Goal: Find contact information: Find contact information

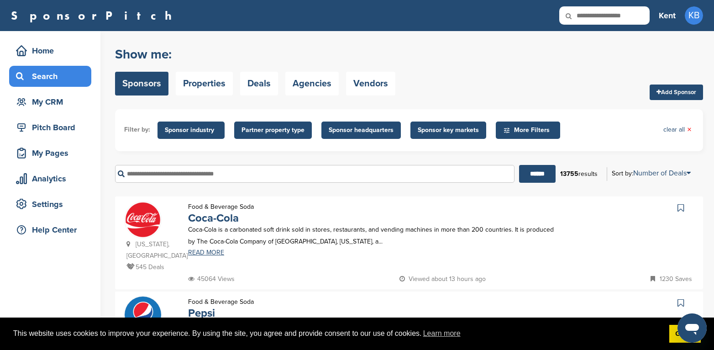
click at [187, 171] on input "text" at bounding box center [314, 174] width 399 height 18
click at [519, 165] on input "******" at bounding box center [537, 174] width 37 height 18
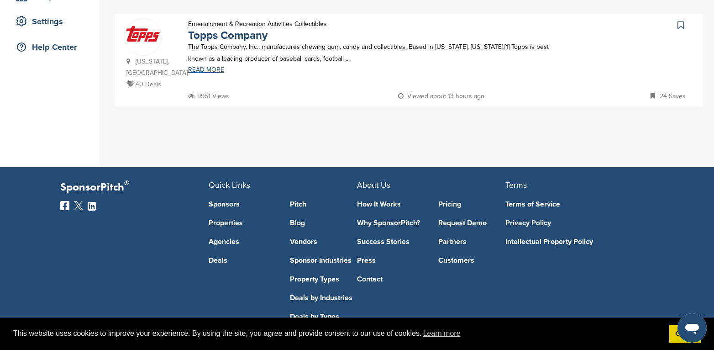
scroll to position [91, 0]
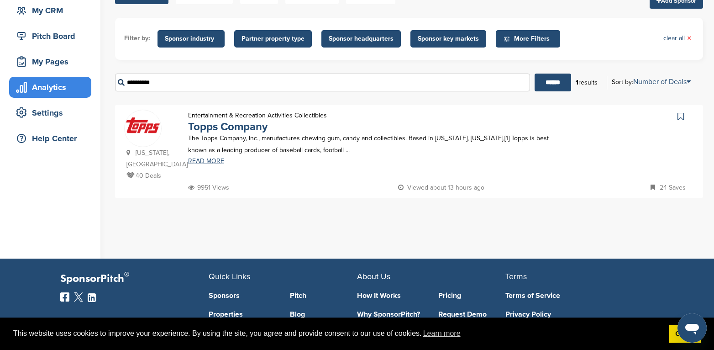
drag, startPoint x: 178, startPoint y: 86, endPoint x: 80, endPoint y: 84, distance: 98.2
click at [80, 84] on div "Home Search My CRM Pitch Board My Pages Analytics Settings Help Center You have…" at bounding box center [357, 99] width 714 height 319
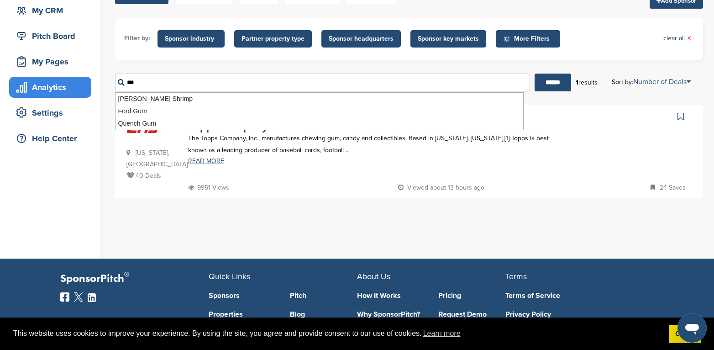
click at [535, 73] on input "******" at bounding box center [553, 82] width 37 height 18
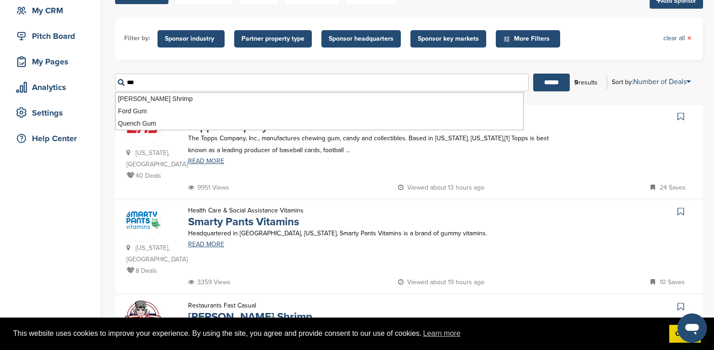
click at [414, 167] on div "Entertainment & Recreation Activities Collectibles Topps Company The Topps Comp…" at bounding box center [372, 146] width 386 height 72
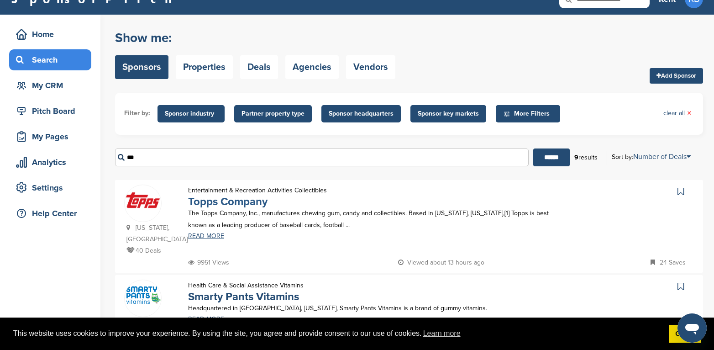
scroll to position [0, 0]
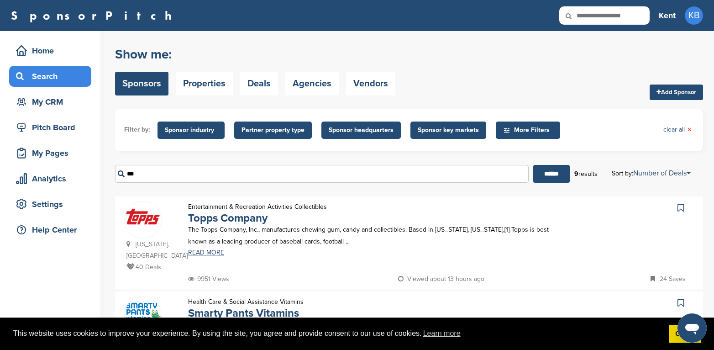
drag, startPoint x: 158, startPoint y: 175, endPoint x: 118, endPoint y: 173, distance: 39.8
click at [118, 173] on input "***" at bounding box center [322, 174] width 414 height 18
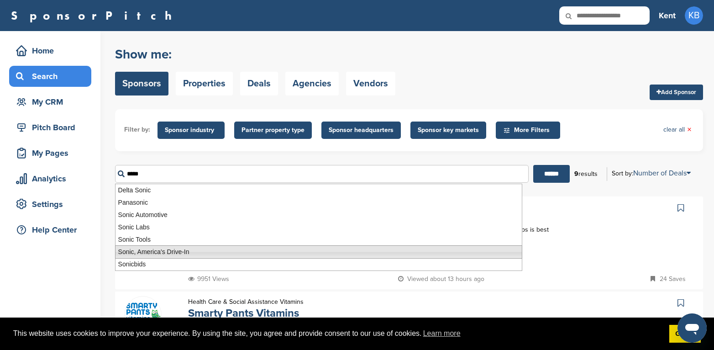
click at [139, 252] on li "Sonic, America's Drive-In" at bounding box center [318, 251] width 407 height 13
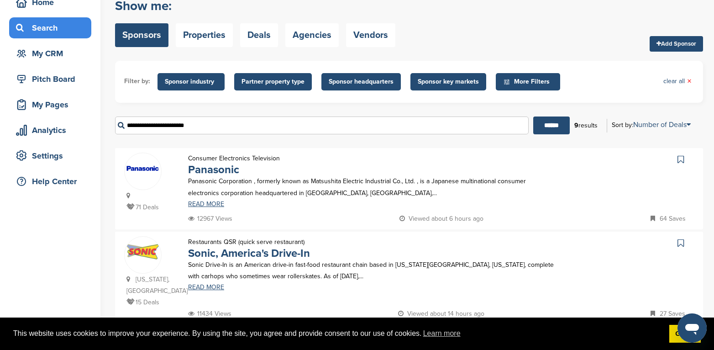
scroll to position [183, 0]
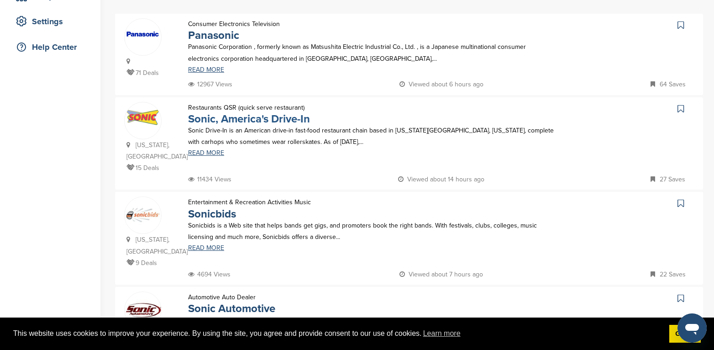
click at [258, 119] on link "Sonic, America's Drive-In" at bounding box center [249, 118] width 122 height 13
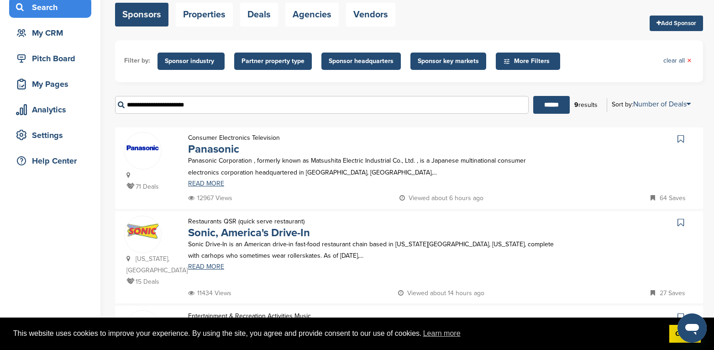
scroll to position [0, 0]
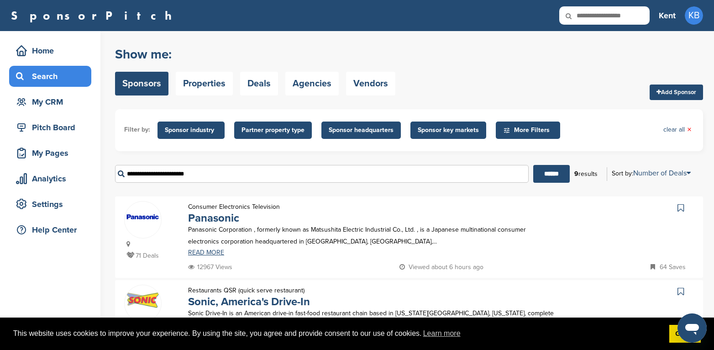
click at [209, 174] on input "**********" at bounding box center [322, 174] width 414 height 18
drag, startPoint x: 213, startPoint y: 173, endPoint x: 114, endPoint y: 171, distance: 99.1
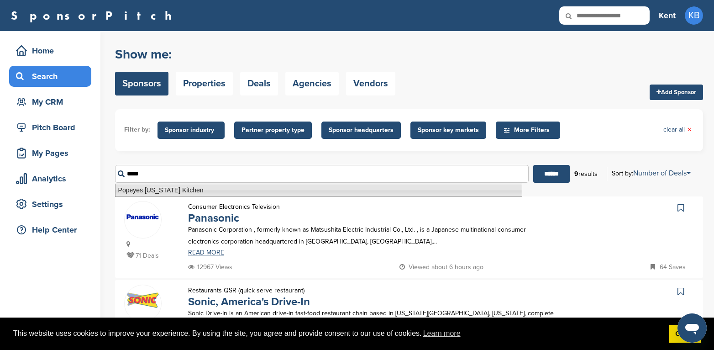
click at [145, 189] on li "Popeyes [US_STATE] Kitchen" at bounding box center [318, 190] width 407 height 13
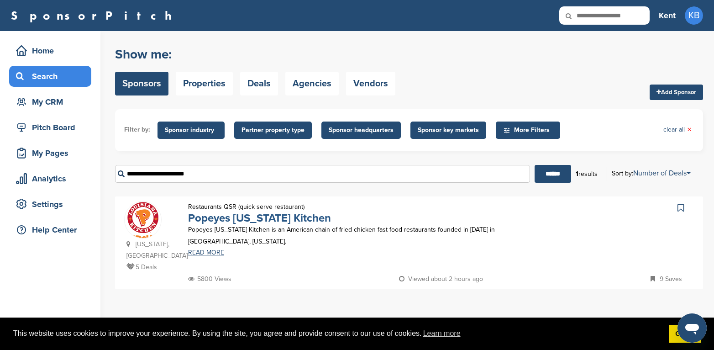
type input "**********"
click at [223, 219] on link "Popeyes [US_STATE] Kitchen" at bounding box center [259, 217] width 143 height 13
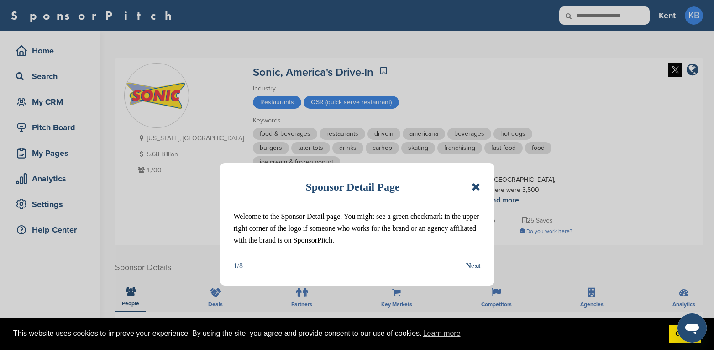
click at [474, 186] on icon at bounding box center [476, 186] width 9 height 11
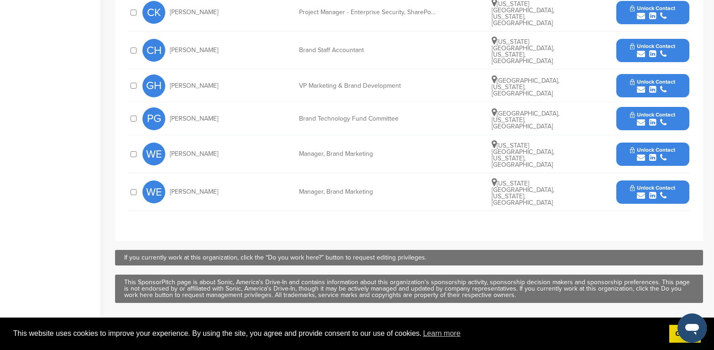
scroll to position [502, 0]
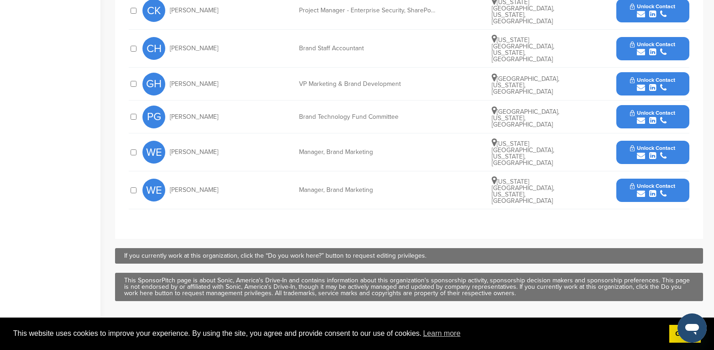
click at [624, 176] on button "Unlock Contact" at bounding box center [652, 189] width 67 height 27
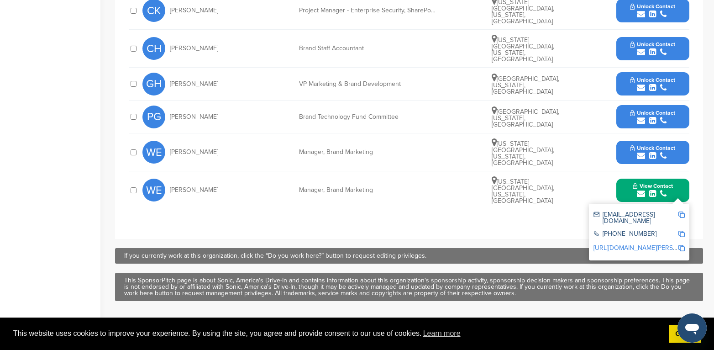
click at [635, 77] on span "Unlock Contact" at bounding box center [652, 80] width 45 height 6
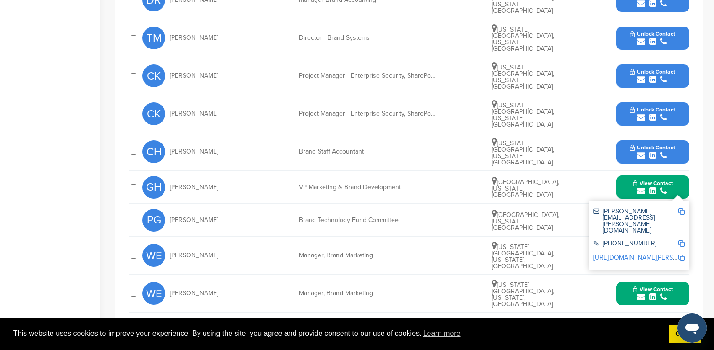
scroll to position [411, 0]
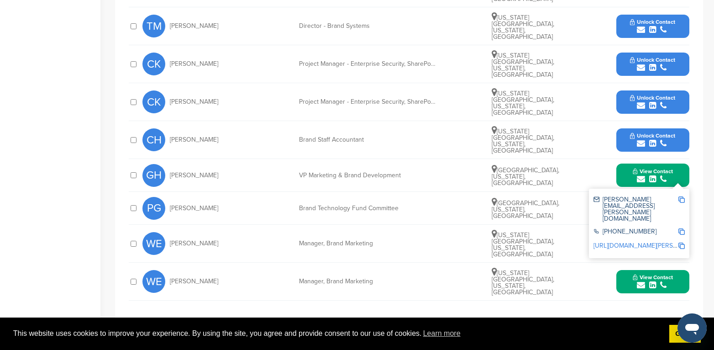
click at [129, 171] on div at bounding box center [133, 175] width 9 height 9
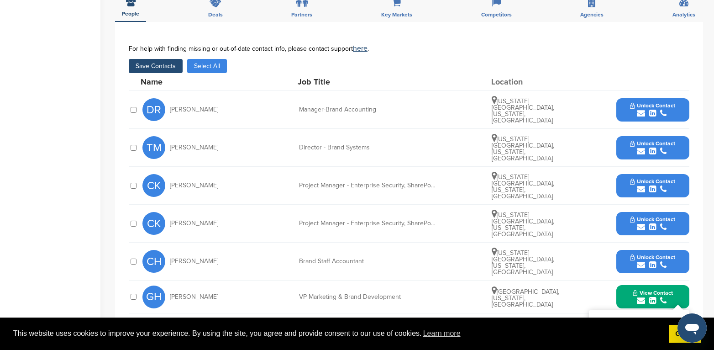
scroll to position [137, 0]
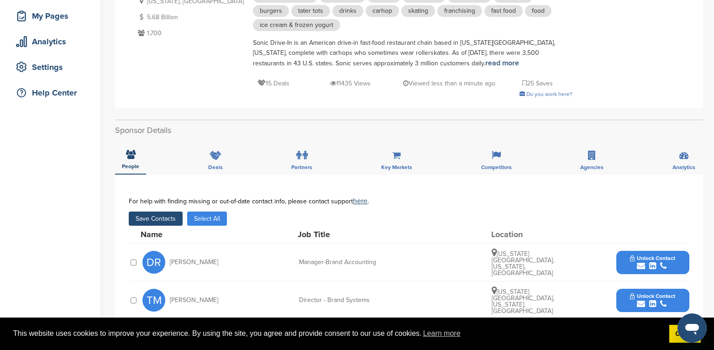
click at [163, 219] on button "Save Contacts" at bounding box center [156, 218] width 54 height 14
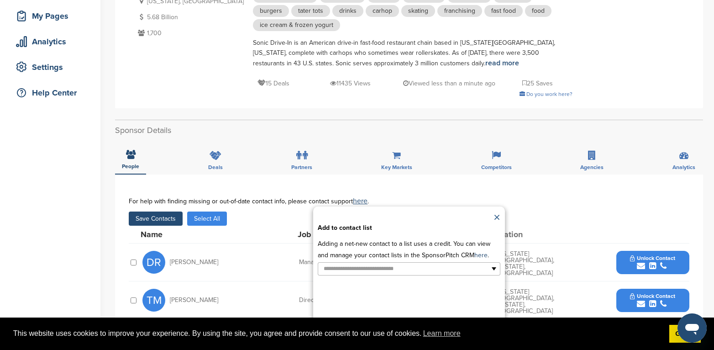
click at [498, 218] on link "×" at bounding box center [496, 218] width 7 height 14
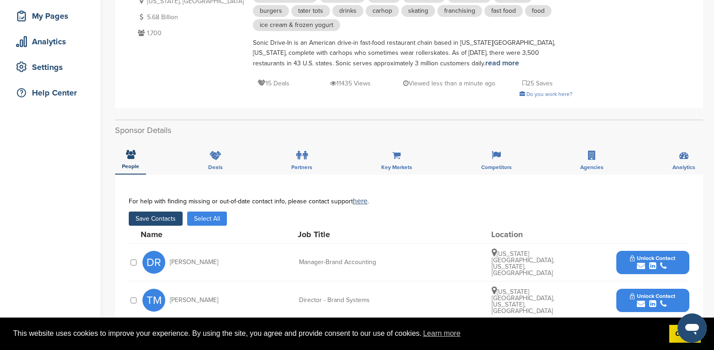
click at [164, 216] on button "Save Contacts" at bounding box center [156, 218] width 54 height 14
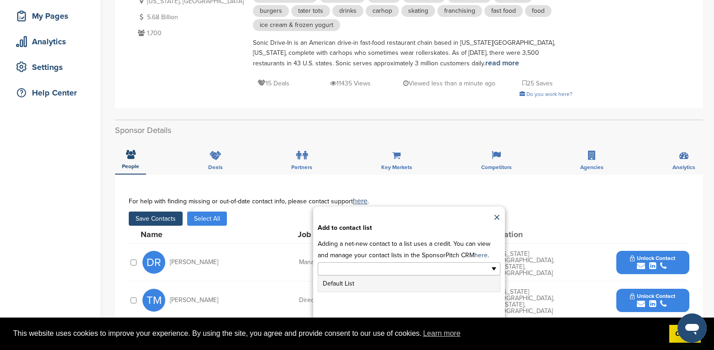
click at [496, 269] on ul at bounding box center [409, 268] width 183 height 13
click at [376, 284] on li "Default List" at bounding box center [409, 283] width 182 height 16
drag, startPoint x: 495, startPoint y: 216, endPoint x: 466, endPoint y: 201, distance: 33.3
click at [495, 216] on link "×" at bounding box center [496, 218] width 7 height 14
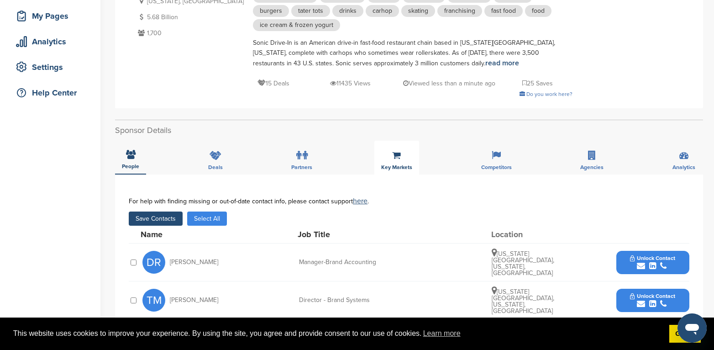
click at [396, 160] on div "Key Markets" at bounding box center [396, 158] width 45 height 34
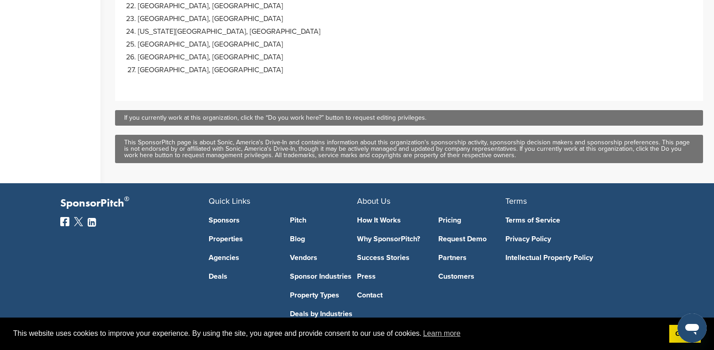
scroll to position [801, 0]
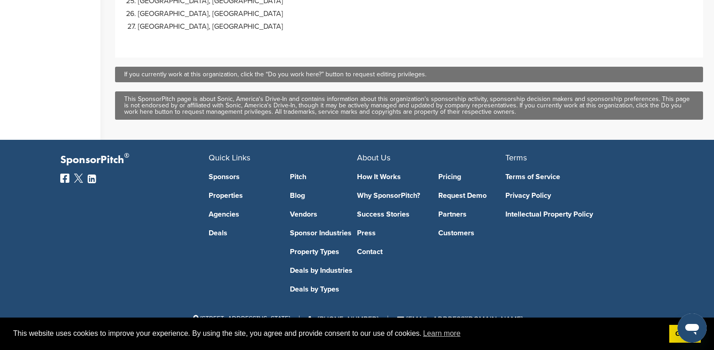
click at [444, 175] on link "Pricing" at bounding box center [472, 176] width 68 height 7
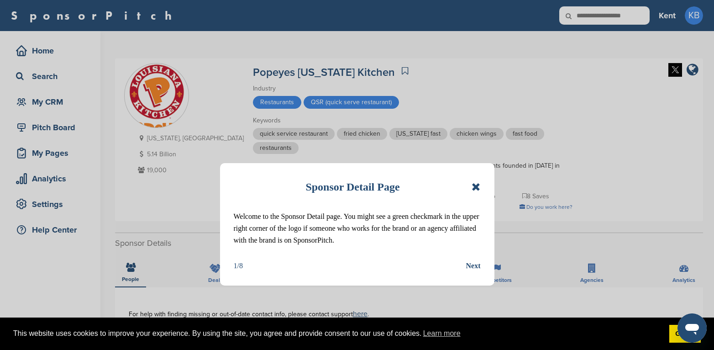
click at [477, 185] on icon at bounding box center [476, 186] width 9 height 11
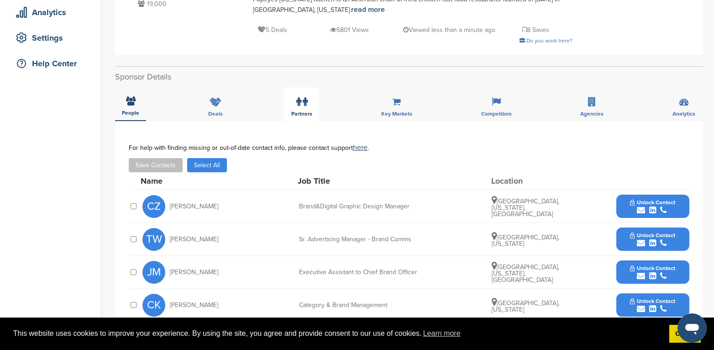
scroll to position [274, 0]
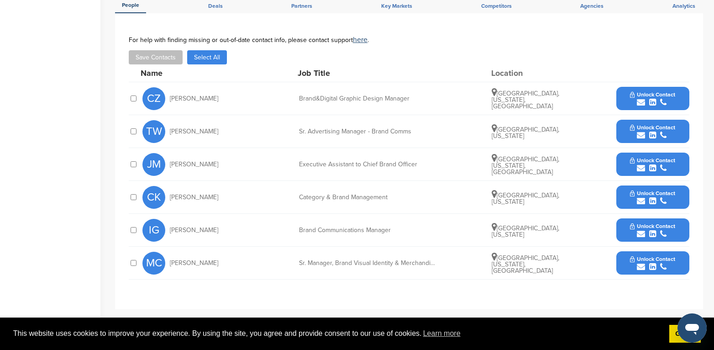
click at [212, 56] on button "Select All" at bounding box center [207, 57] width 40 height 14
click at [148, 56] on button "Save Contacts" at bounding box center [156, 57] width 54 height 14
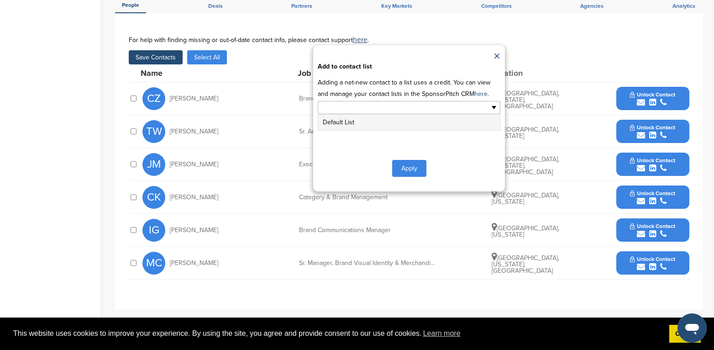
click at [493, 108] on ul at bounding box center [409, 107] width 183 height 13
drag, startPoint x: 428, startPoint y: 122, endPoint x: 411, endPoint y: 168, distance: 48.8
click at [411, 167] on button "Apply" at bounding box center [409, 170] width 34 height 17
click at [406, 169] on button "Apply" at bounding box center [409, 170] width 34 height 17
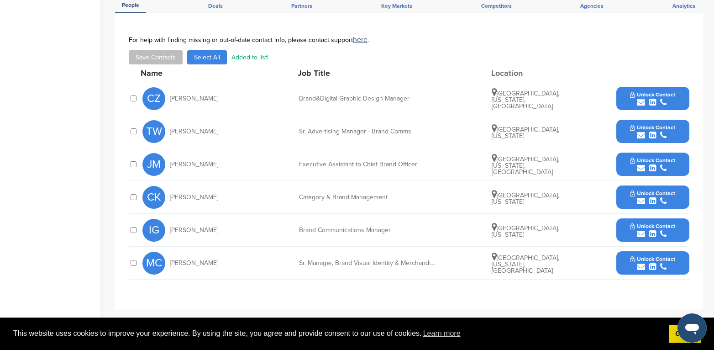
click at [410, 168] on div "[PERSON_NAME] Executive Assistant to Chief Brand Officer [GEOGRAPHIC_DATA], [US…" at bounding box center [415, 164] width 547 height 32
click at [632, 159] on span "Unlock Contact" at bounding box center [652, 160] width 45 height 6
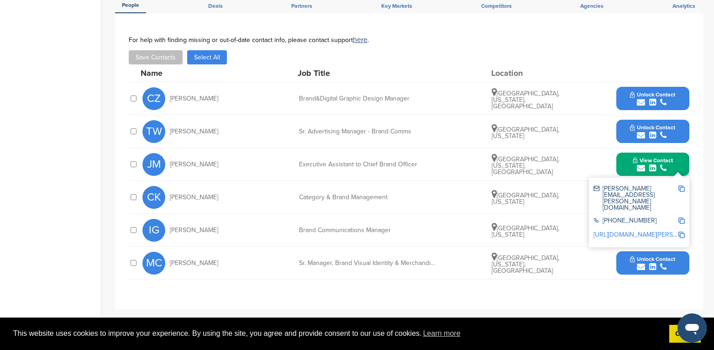
click at [548, 284] on div "**********" at bounding box center [409, 161] width 561 height 250
click at [563, 192] on div "CK [PERSON_NAME] Category & Brand Management [GEOGRAPHIC_DATA], [US_STATE] Unlo…" at bounding box center [415, 197] width 547 height 32
click at [625, 159] on button "View Contact" at bounding box center [653, 164] width 62 height 27
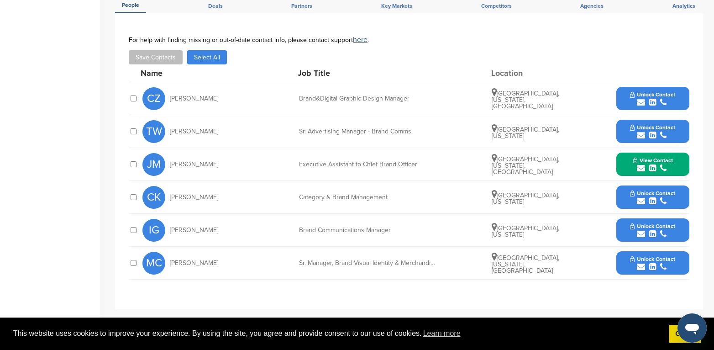
click at [628, 190] on button "Unlock Contact" at bounding box center [652, 197] width 67 height 27
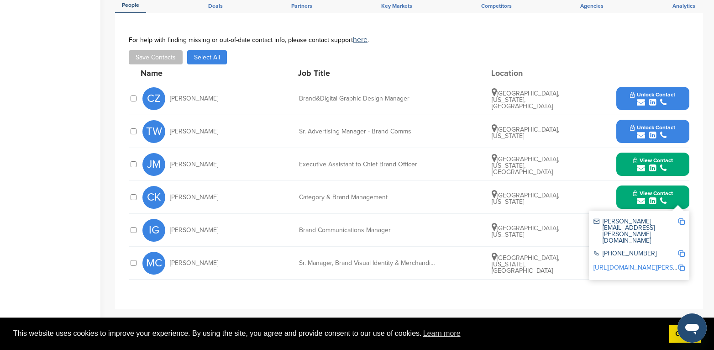
click at [551, 229] on div "[GEOGRAPHIC_DATA], [US_STATE]" at bounding box center [526, 230] width 68 height 16
click at [566, 266] on div "MC [PERSON_NAME] Manager, Brand Visual Identity & Merchandising [GEOGRAPHIC_DAT…" at bounding box center [415, 262] width 547 height 32
click at [625, 199] on button "View Contact" at bounding box center [653, 197] width 62 height 27
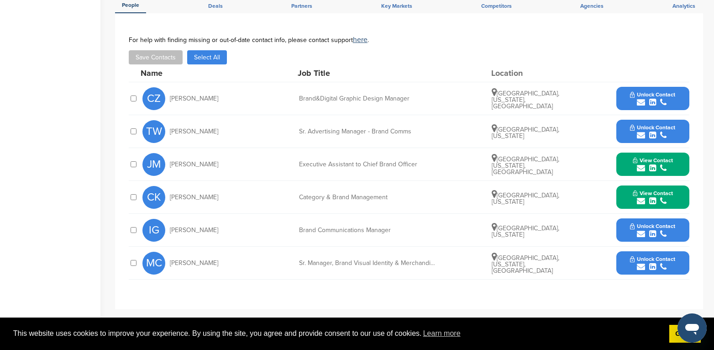
click at [627, 226] on button "Unlock Contact" at bounding box center [652, 229] width 67 height 27
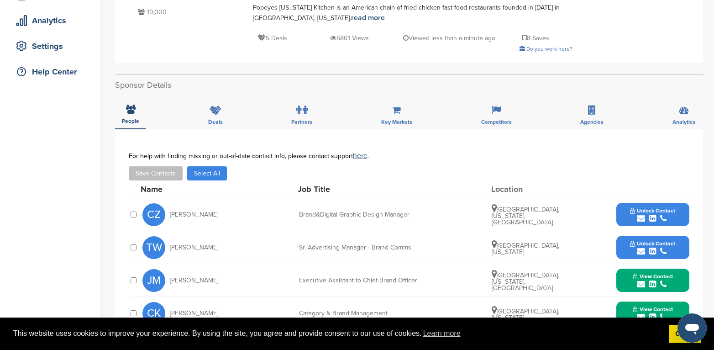
scroll to position [91, 0]
